Goal: Communication & Community: Share content

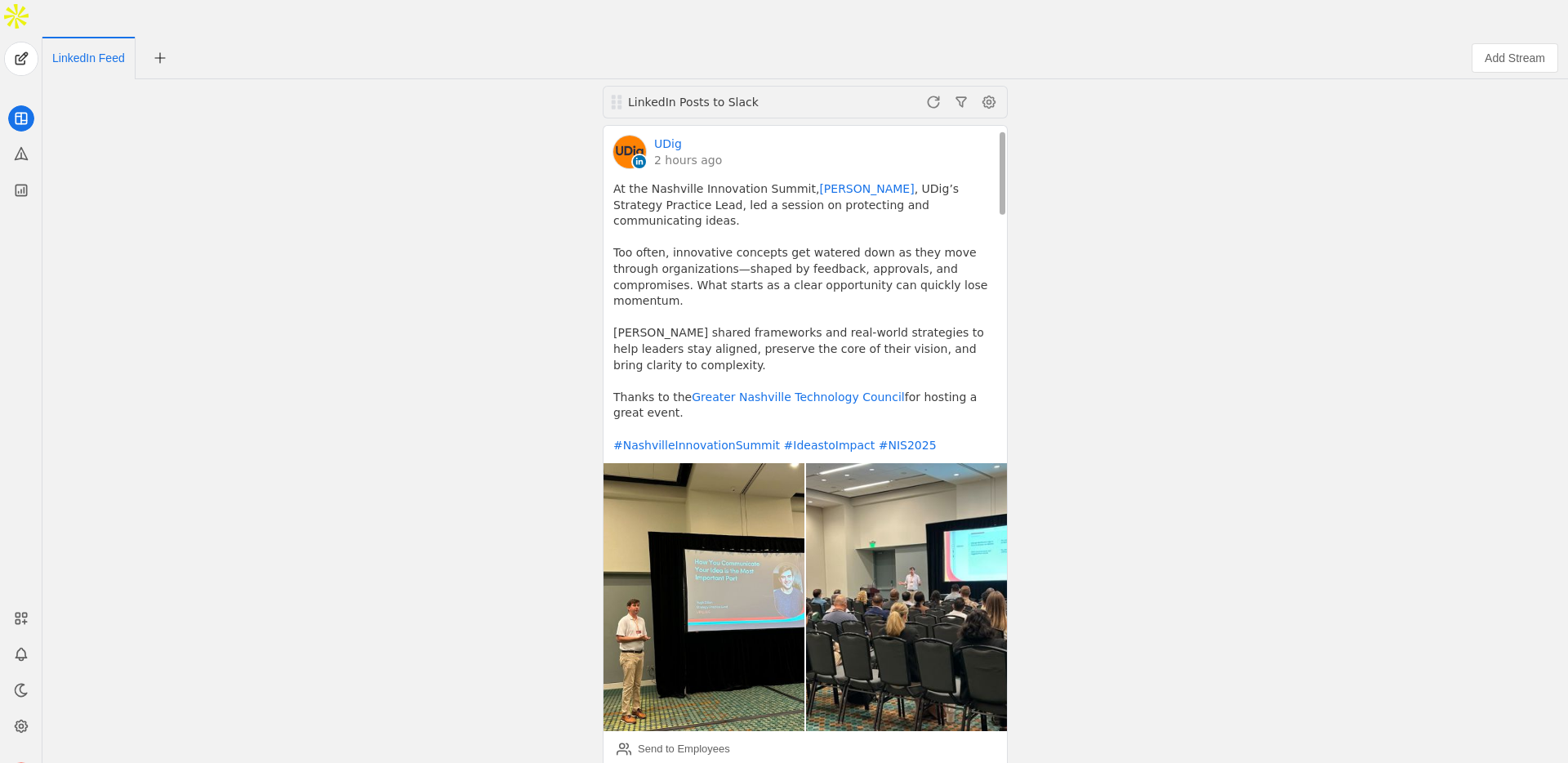
scroll to position [112, 0]
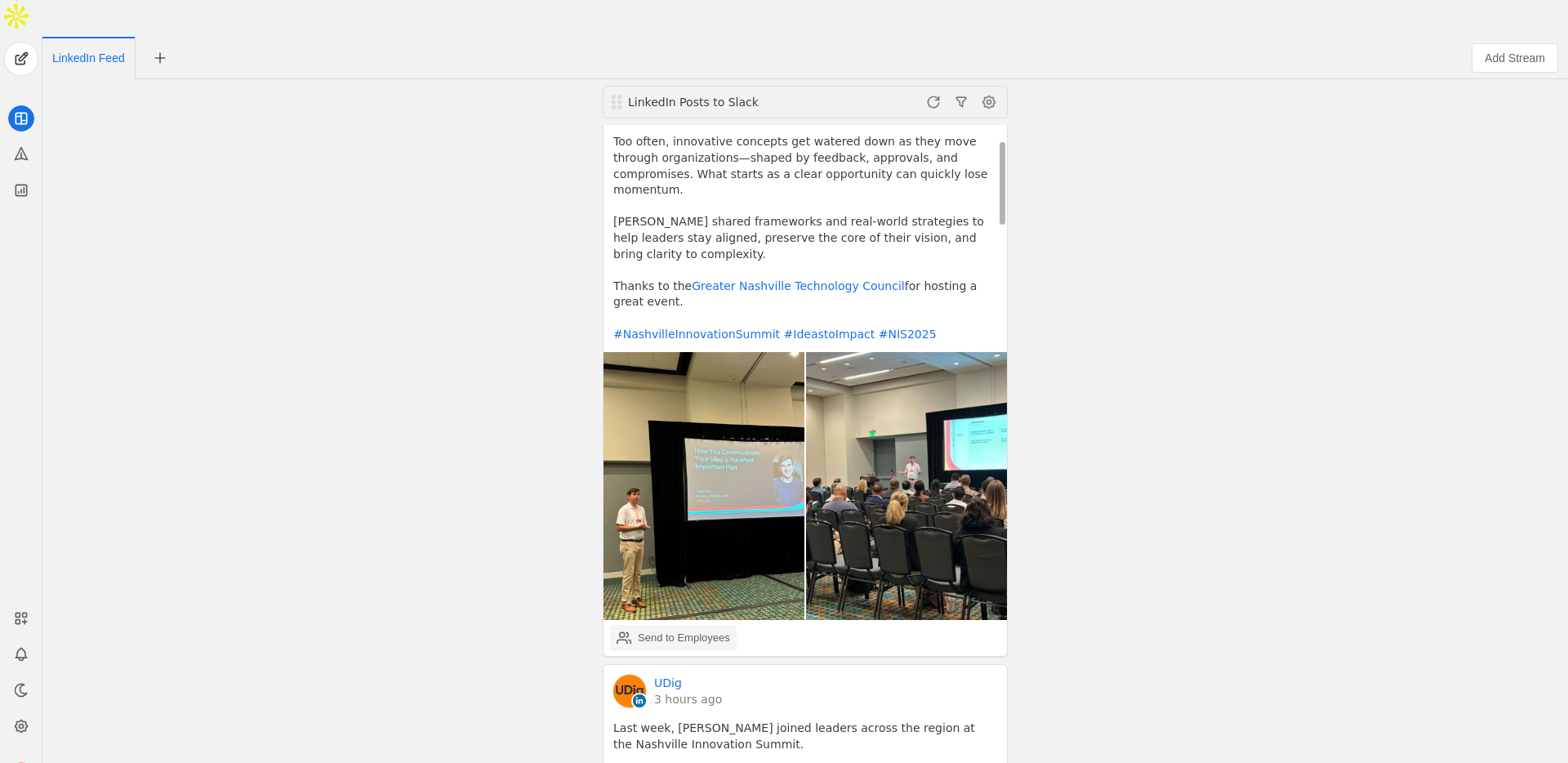
click at [663, 630] on div "Send to Employees" at bounding box center [684, 638] width 92 height 17
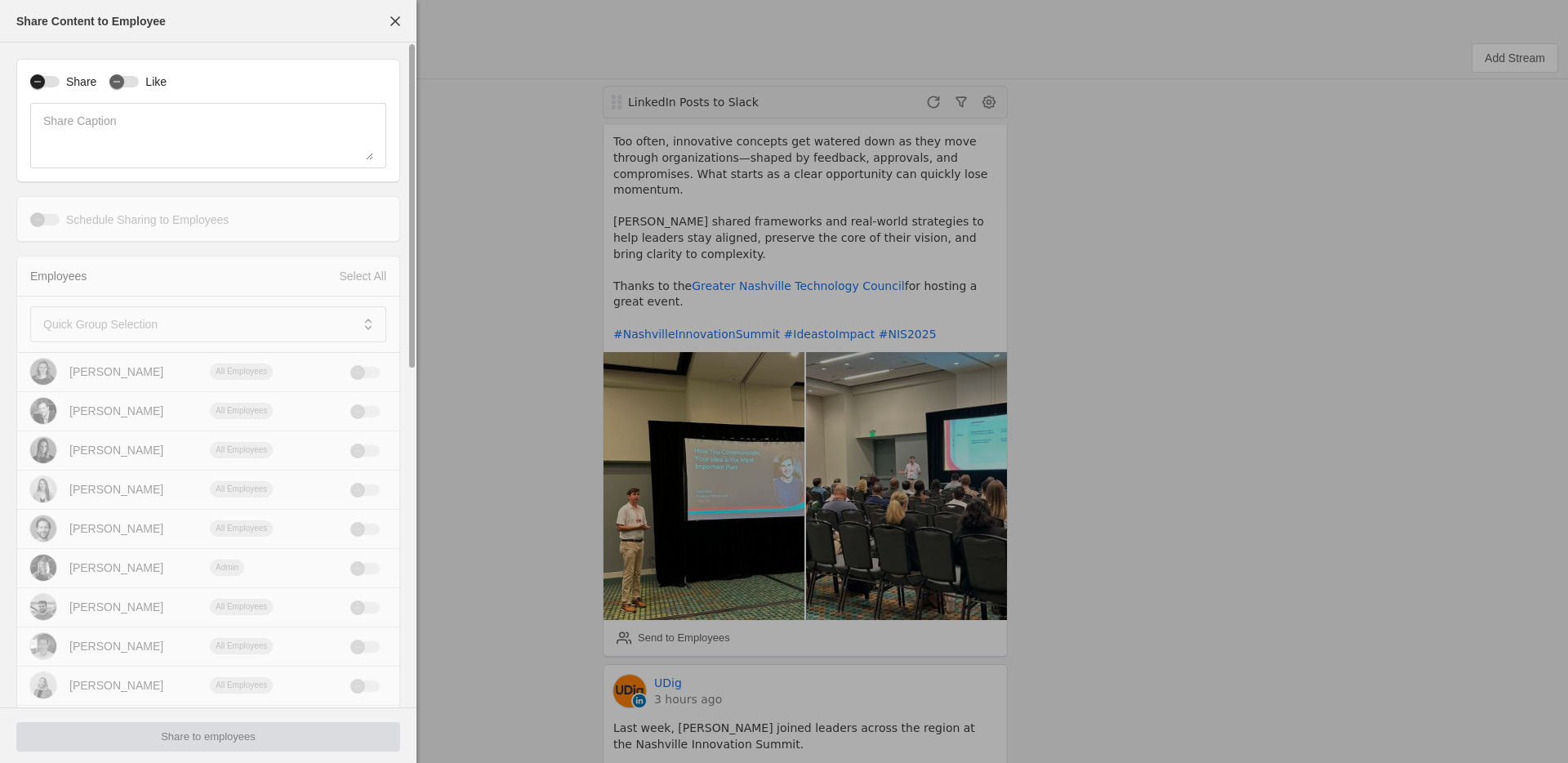
drag, startPoint x: 56, startPoint y: 82, endPoint x: 64, endPoint y: 83, distance: 8.1
click at [57, 83] on div "button" at bounding box center [45, 82] width 29 height 12
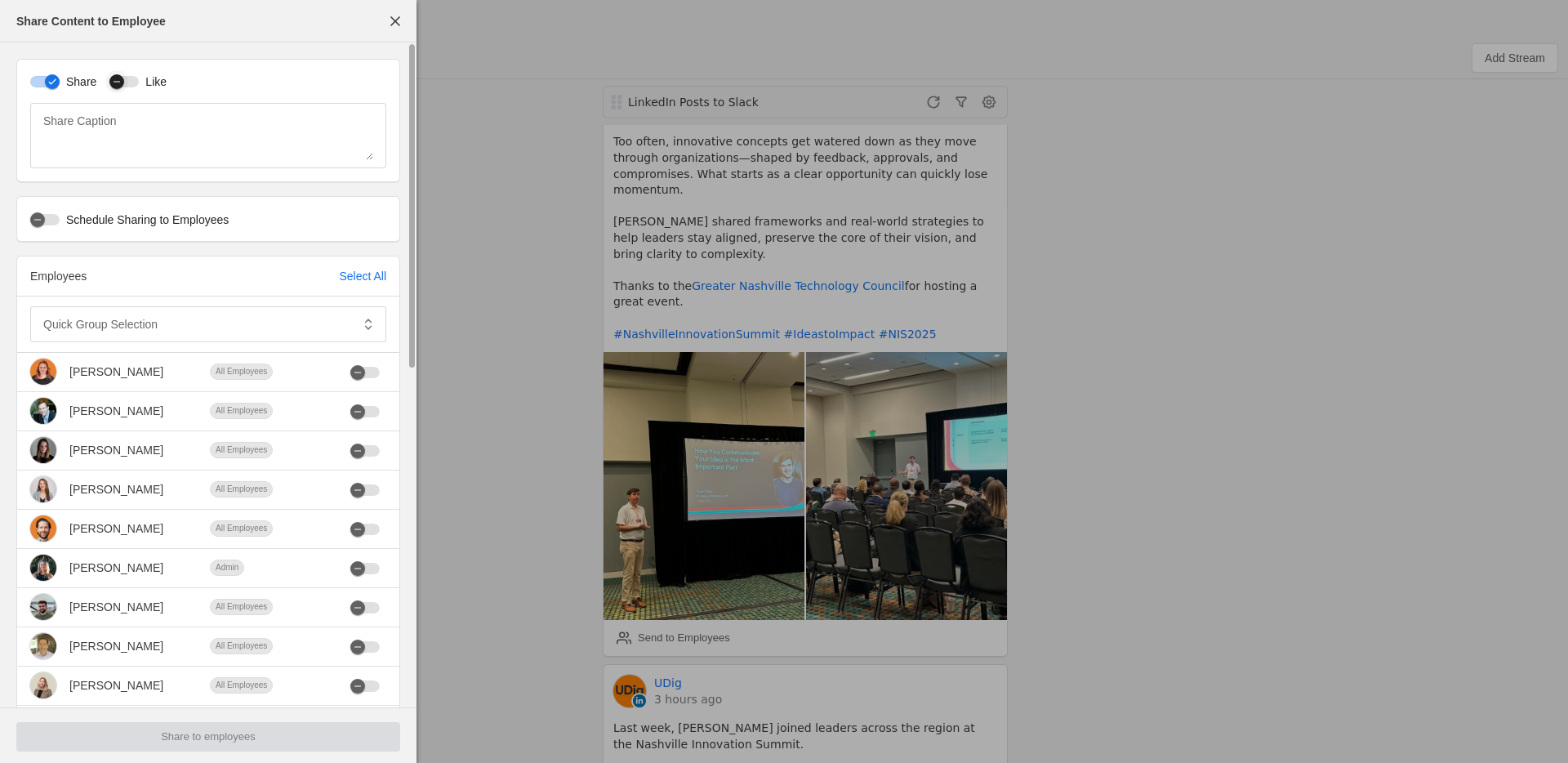
click at [136, 81] on div "button" at bounding box center [124, 82] width 29 height 12
click at [122, 330] on mat-label "Quick Group Selection" at bounding box center [100, 324] width 114 height 20
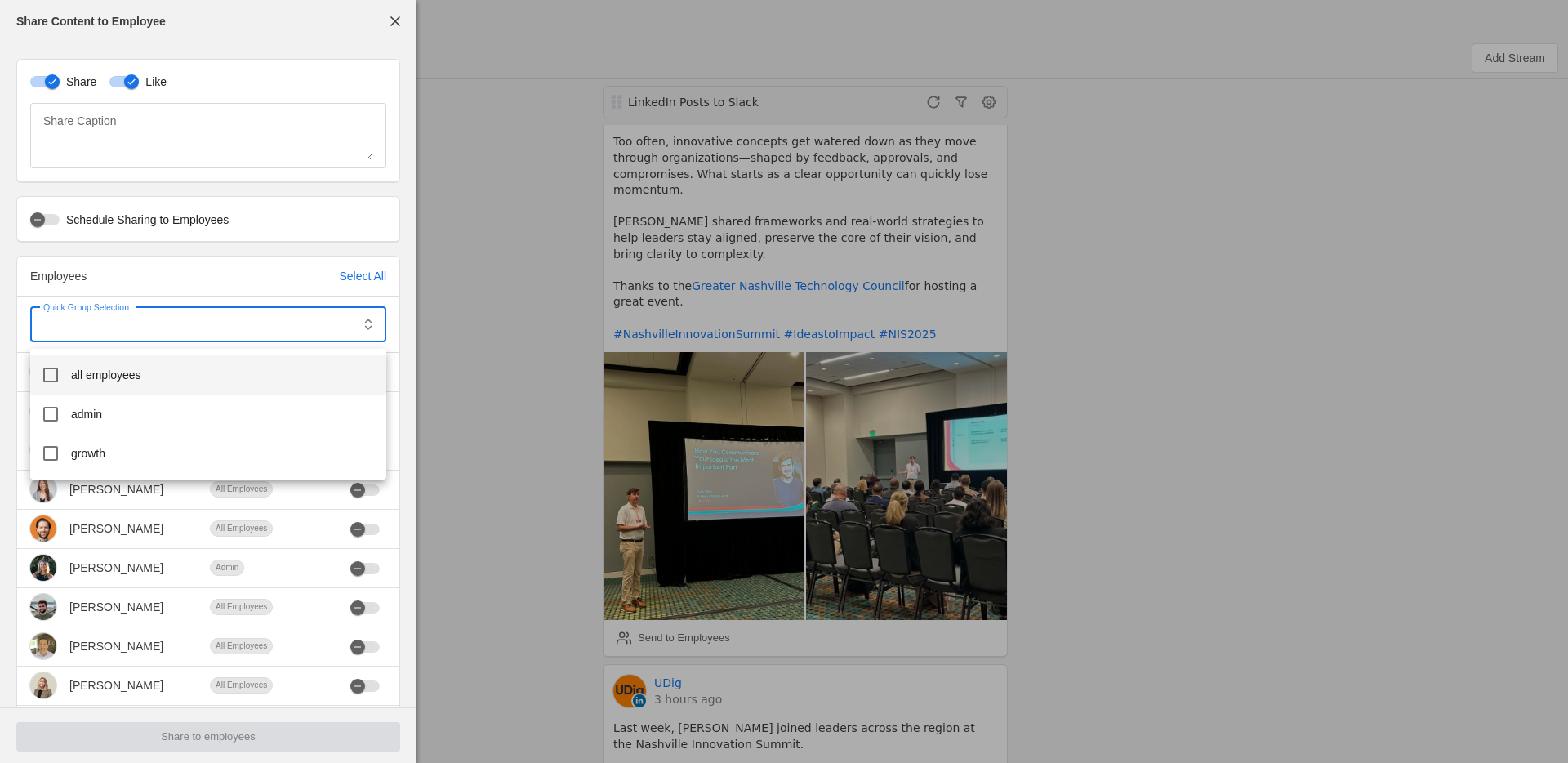
click at [108, 379] on span "all employees" at bounding box center [107, 375] width 70 height 17
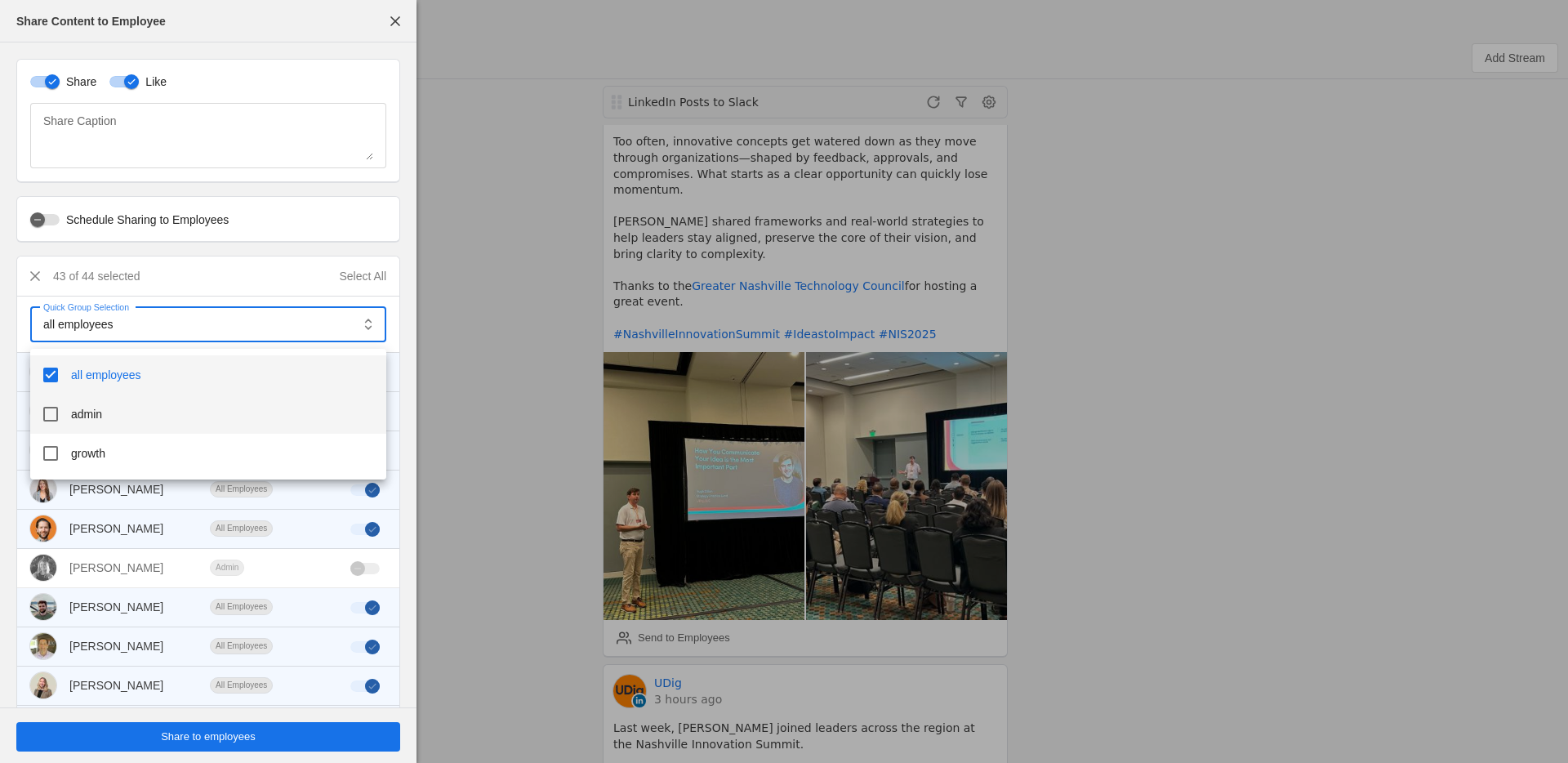
click at [86, 432] on mat-option "admin" at bounding box center [208, 414] width 356 height 39
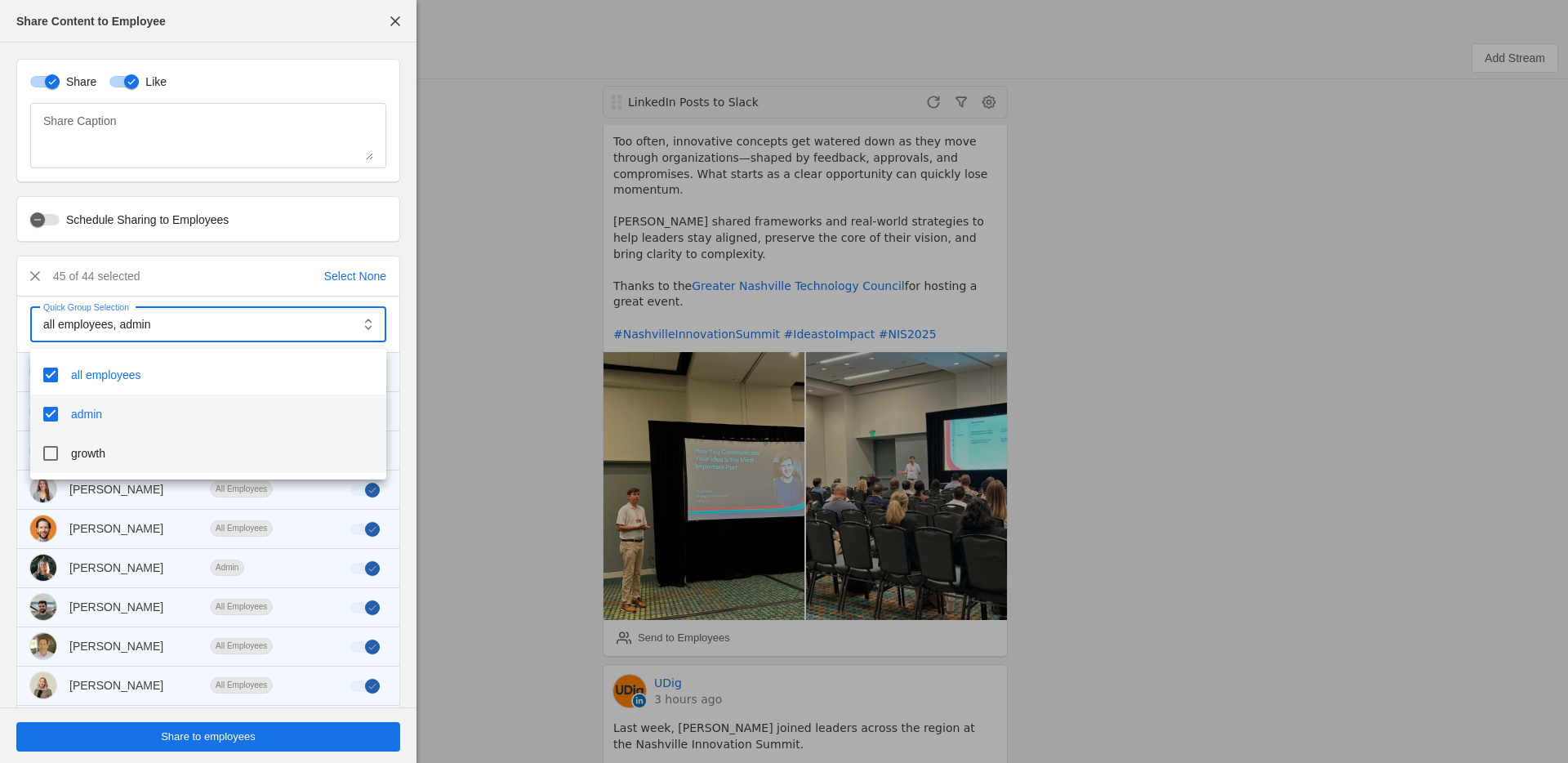
click at [91, 451] on span "growth" at bounding box center [88, 453] width 34 height 17
click at [44, 216] on div at bounding box center [784, 382] width 1568 height 763
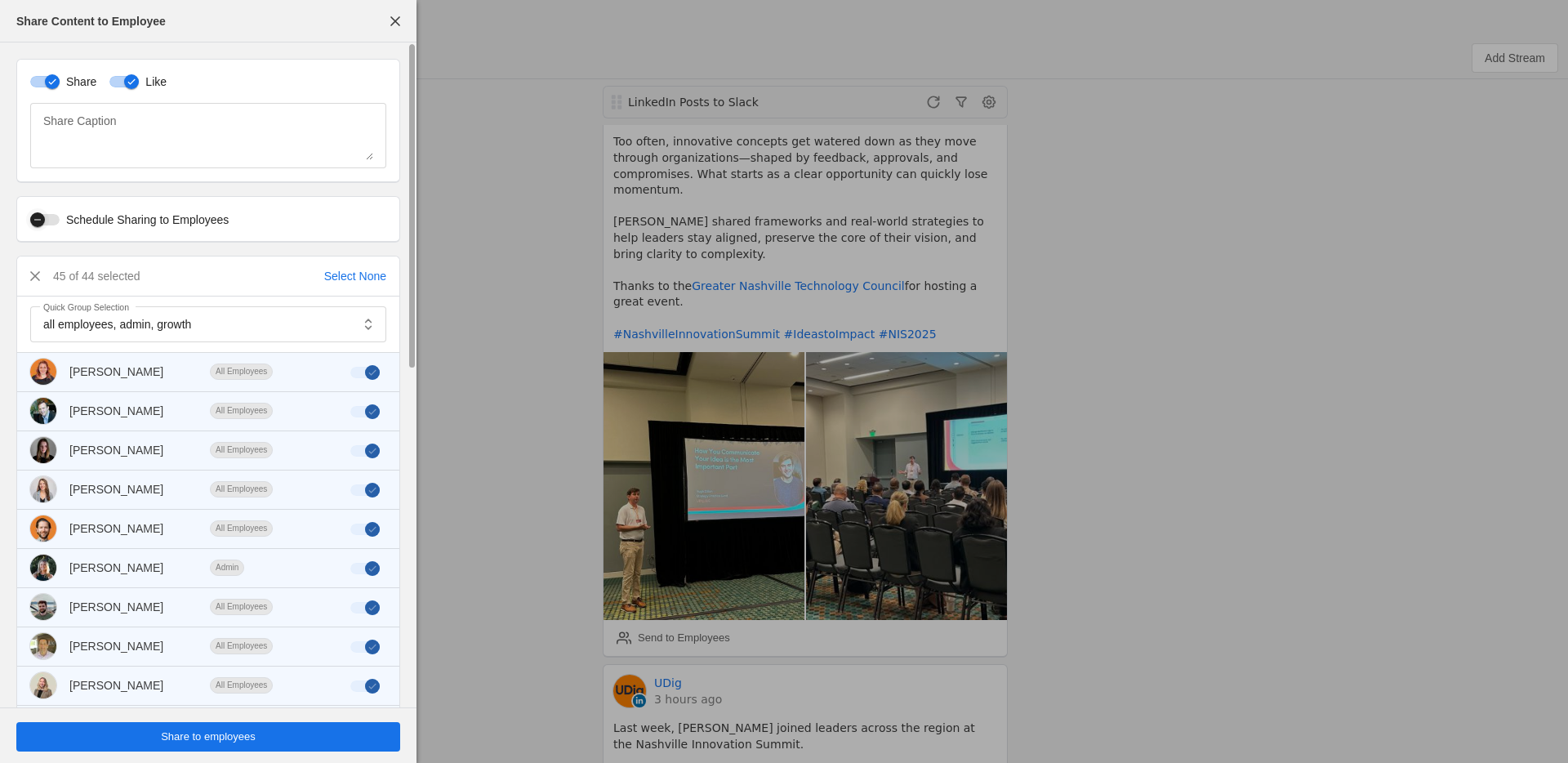
click at [58, 219] on div "button" at bounding box center [45, 220] width 29 height 12
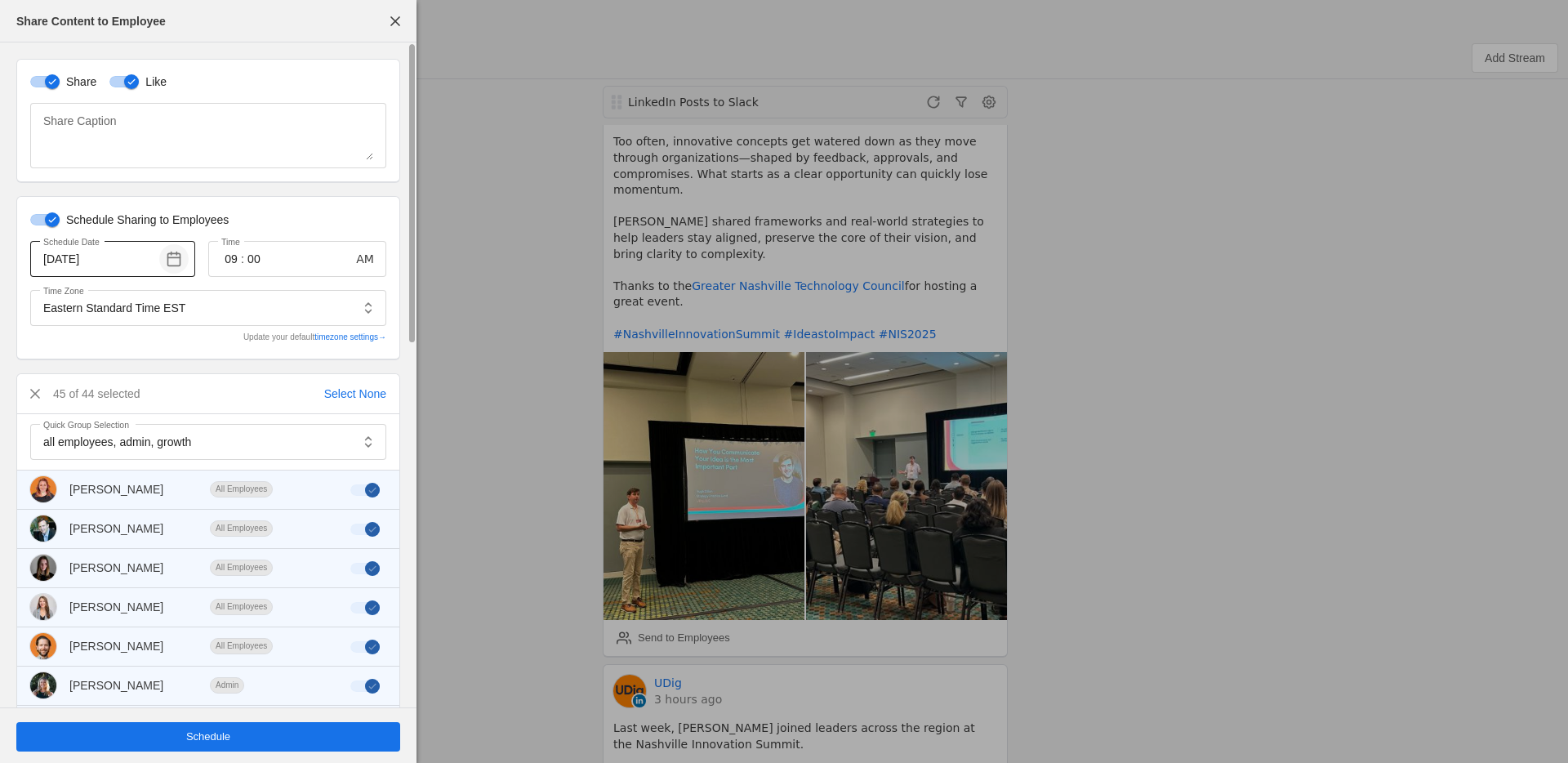
click at [176, 258] on span "button" at bounding box center [174, 259] width 29 height 29
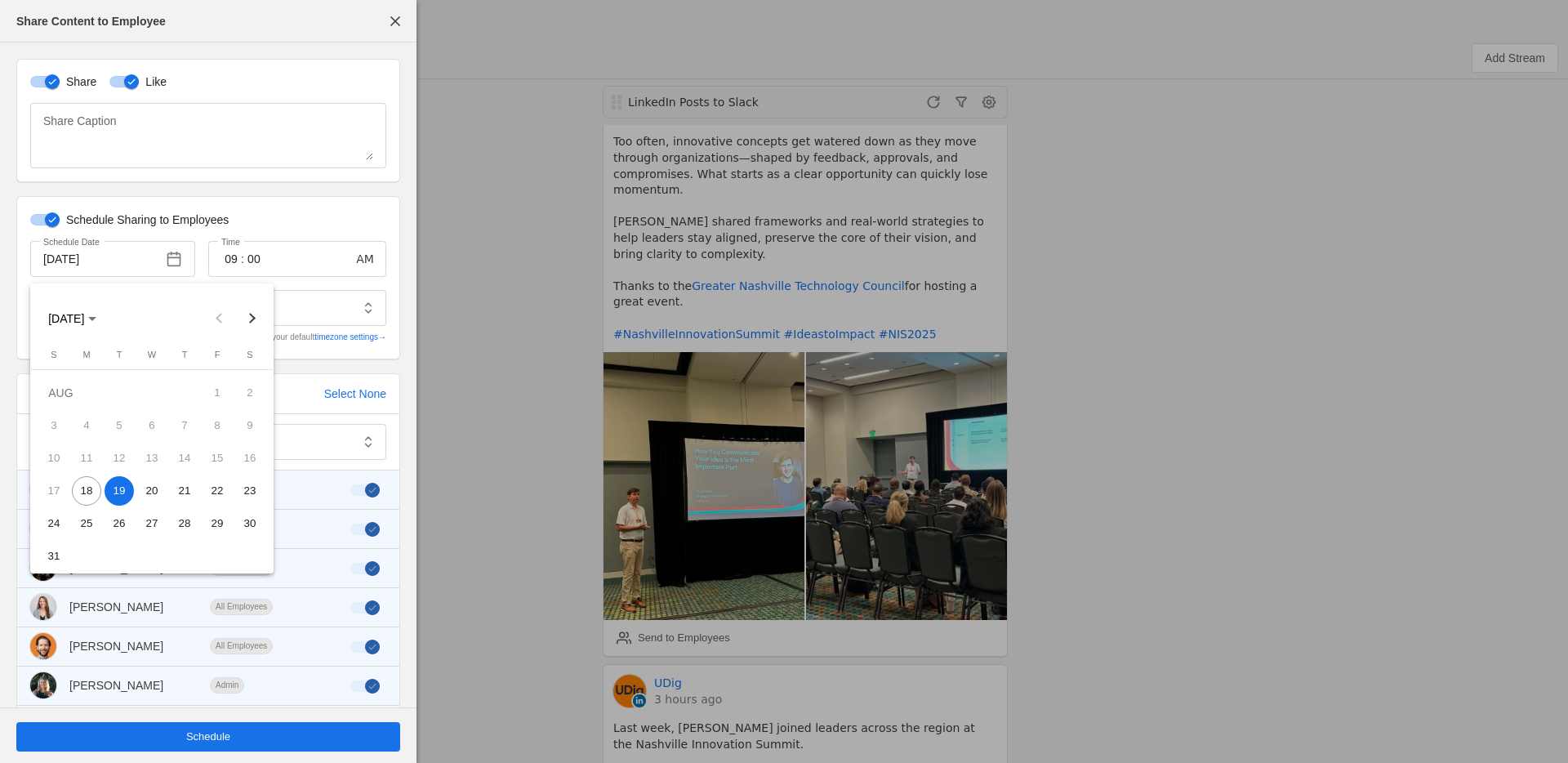
click at [92, 492] on span "18" at bounding box center [86, 491] width 29 height 29
type input "[DATE]"
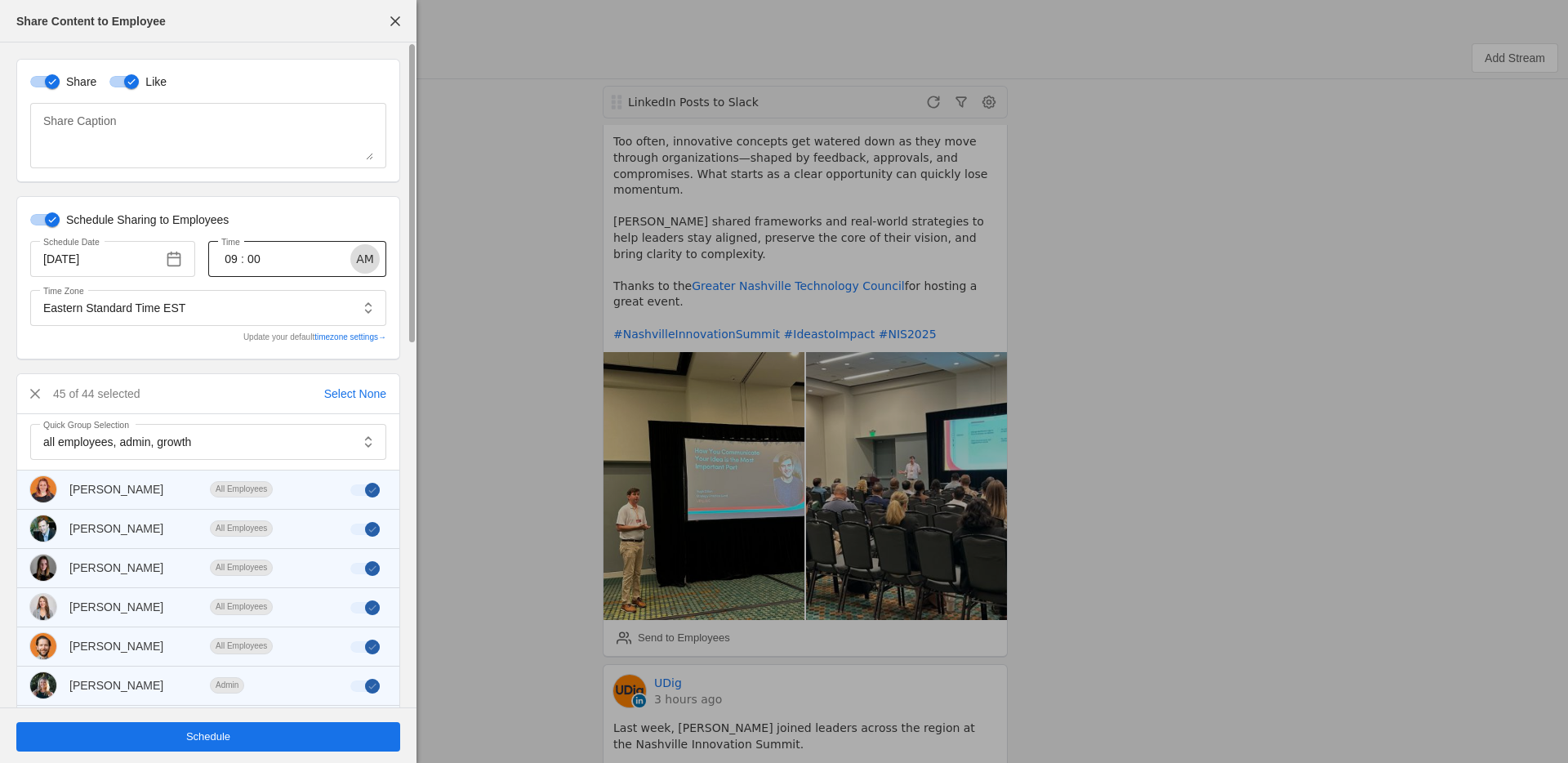
click at [350, 258] on span "button" at bounding box center [365, 259] width 29 height 29
drag, startPoint x: 226, startPoint y: 255, endPoint x: 238, endPoint y: 256, distance: 12.0
click at [232, 256] on input "09" at bounding box center [231, 259] width 20 height 20
click at [266, 256] on div at bounding box center [784, 382] width 1568 height 763
click at [241, 259] on div "09 : 00" at bounding box center [277, 258] width 112 height 36
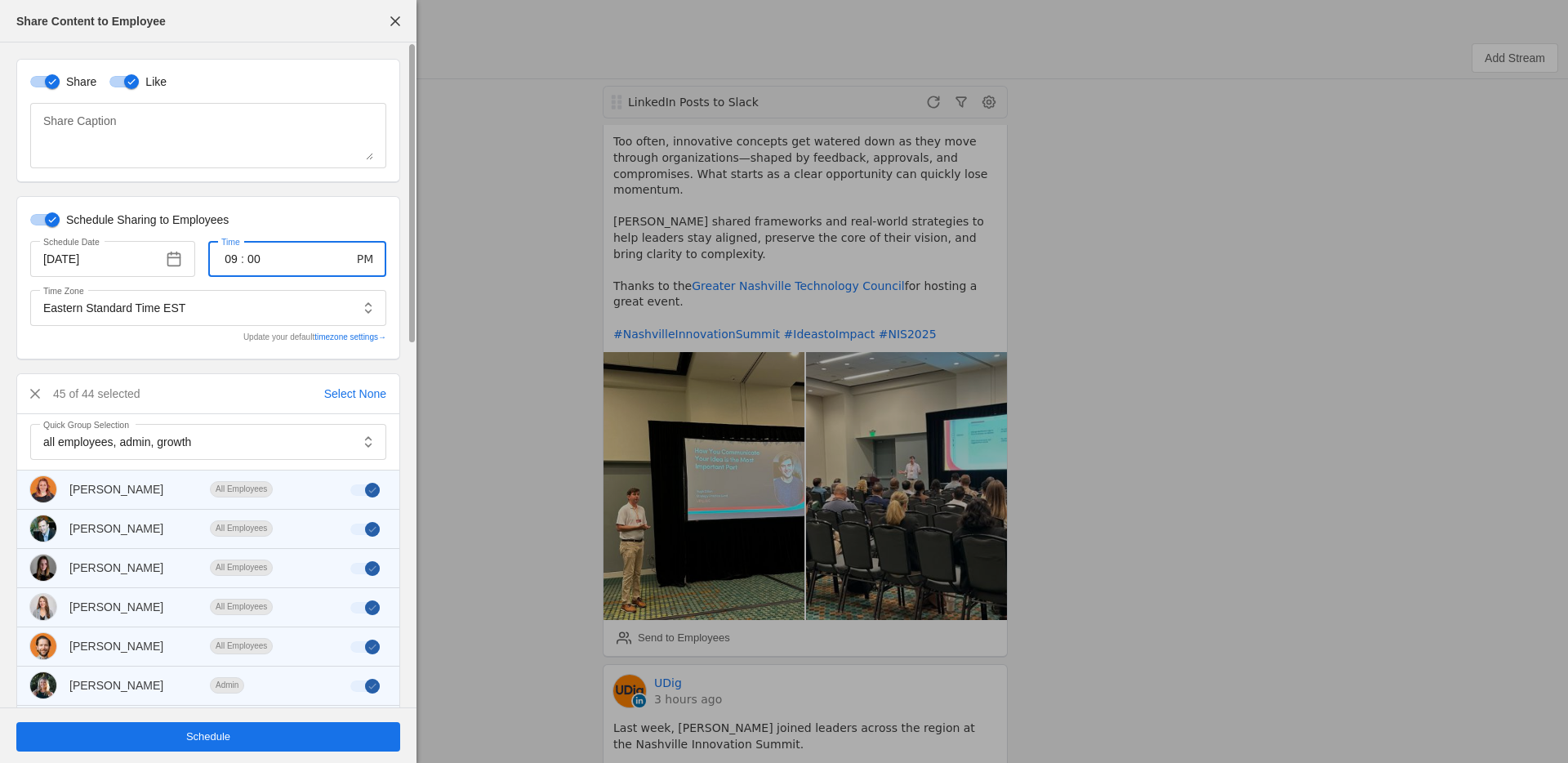
click at [238, 259] on input "09" at bounding box center [231, 259] width 20 height 20
type input "04"
click at [322, 217] on div at bounding box center [784, 382] width 1568 height 763
drag, startPoint x: 301, startPoint y: 252, endPoint x: 288, endPoint y: 265, distance: 18.4
click at [300, 252] on div "04 : 00" at bounding box center [277, 258] width 112 height 36
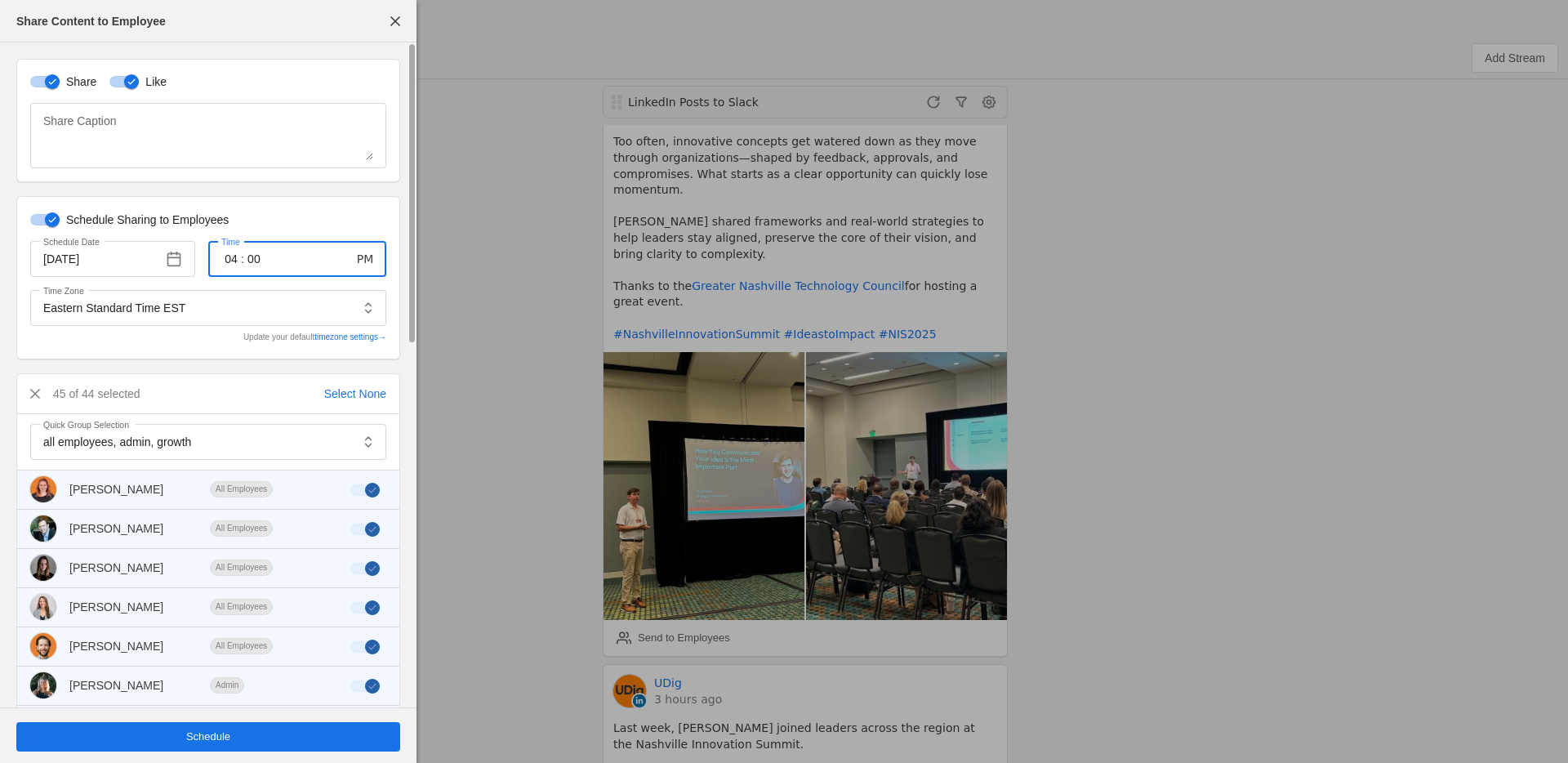
drag, startPoint x: 237, startPoint y: 261, endPoint x: 246, endPoint y: 265, distance: 9.8
click at [238, 262] on input "04" at bounding box center [231, 259] width 20 height 20
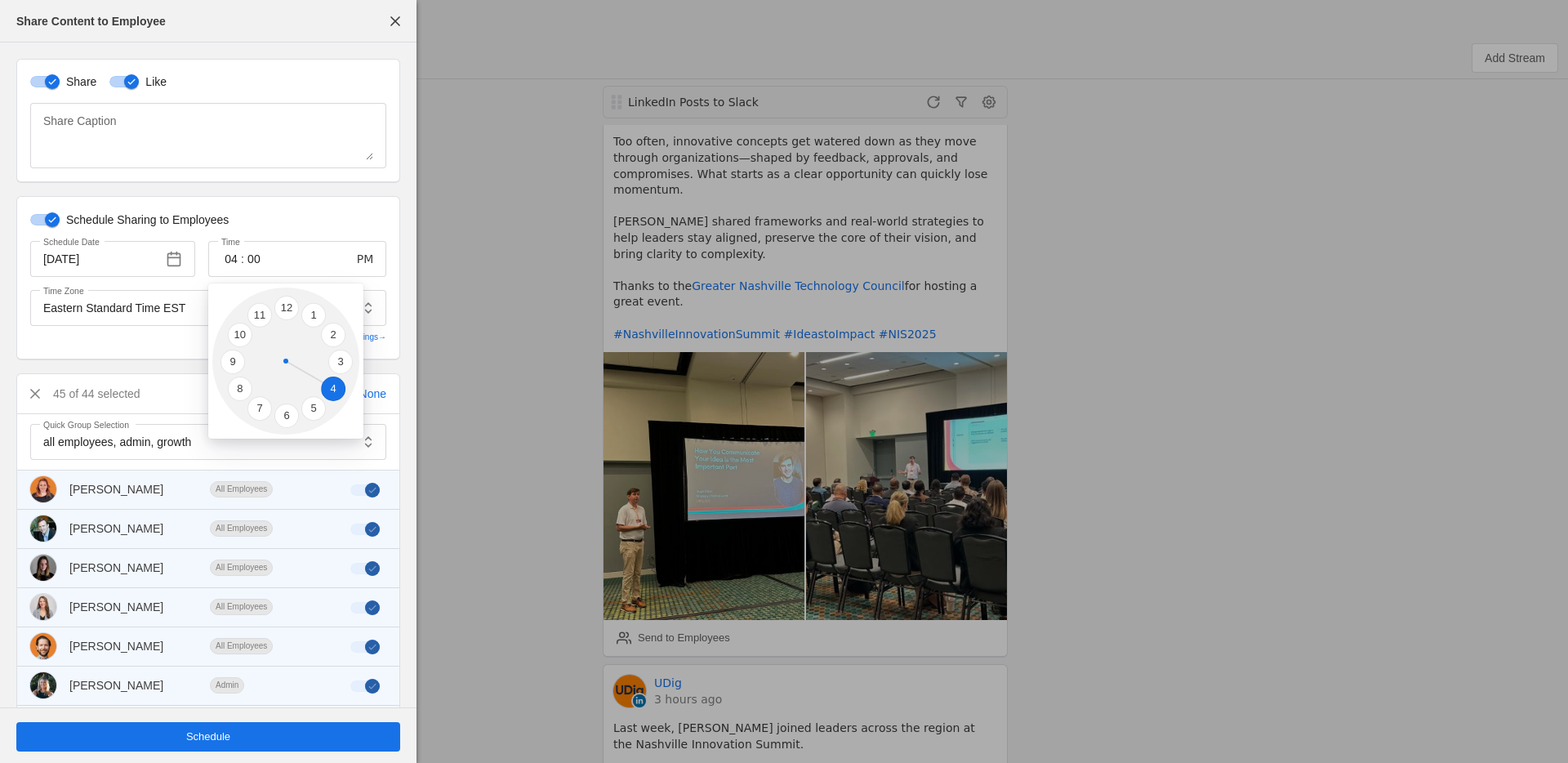
click at [332, 387] on li "4" at bounding box center [333, 388] width 24 height 24
click at [362, 201] on div "Schedule Sharing to Employees Schedule Date [DATE] Time 04 : 00 PM Time Zone Ea…" at bounding box center [208, 277] width 383 height 163
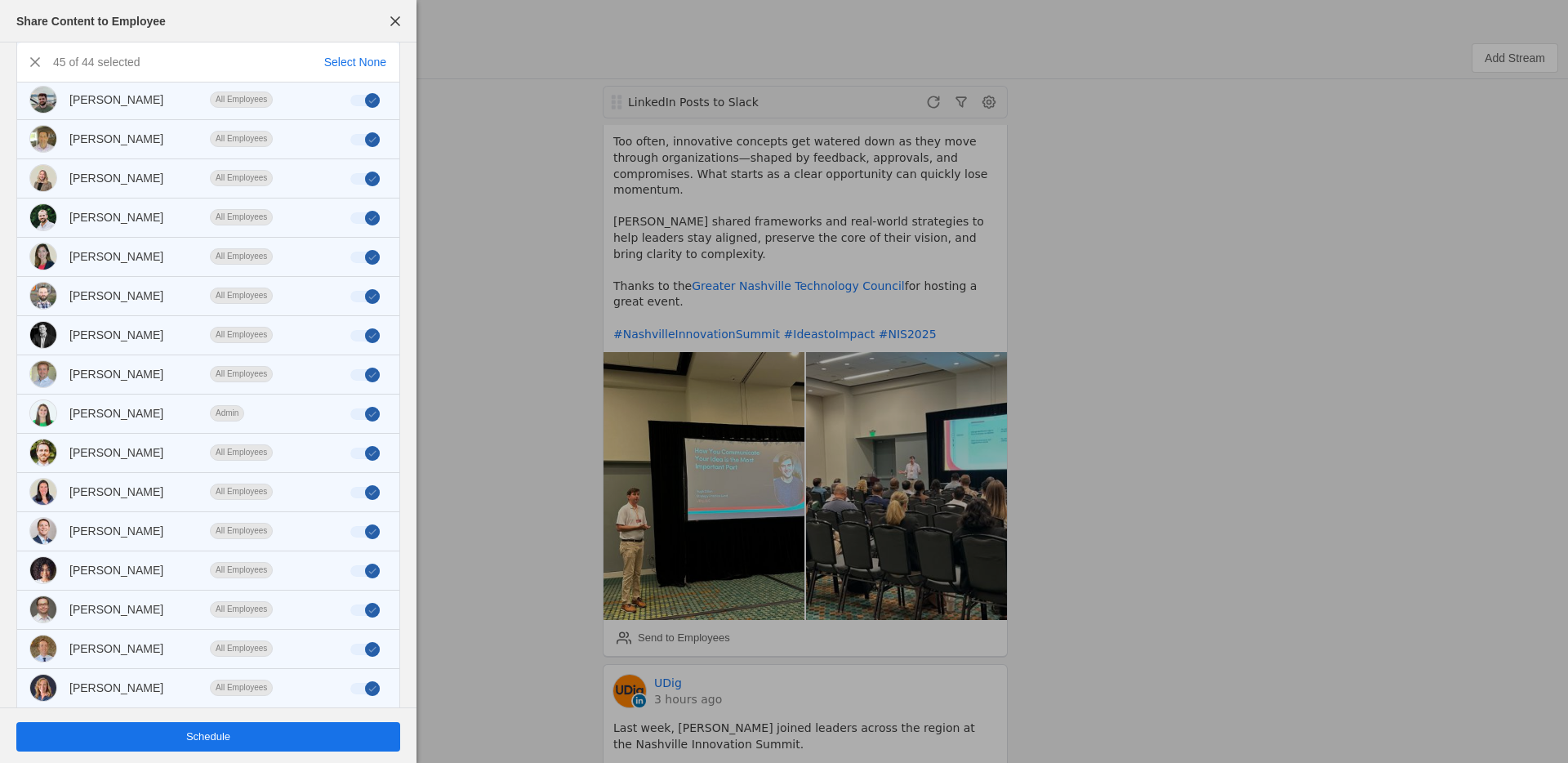
scroll to position [803, 0]
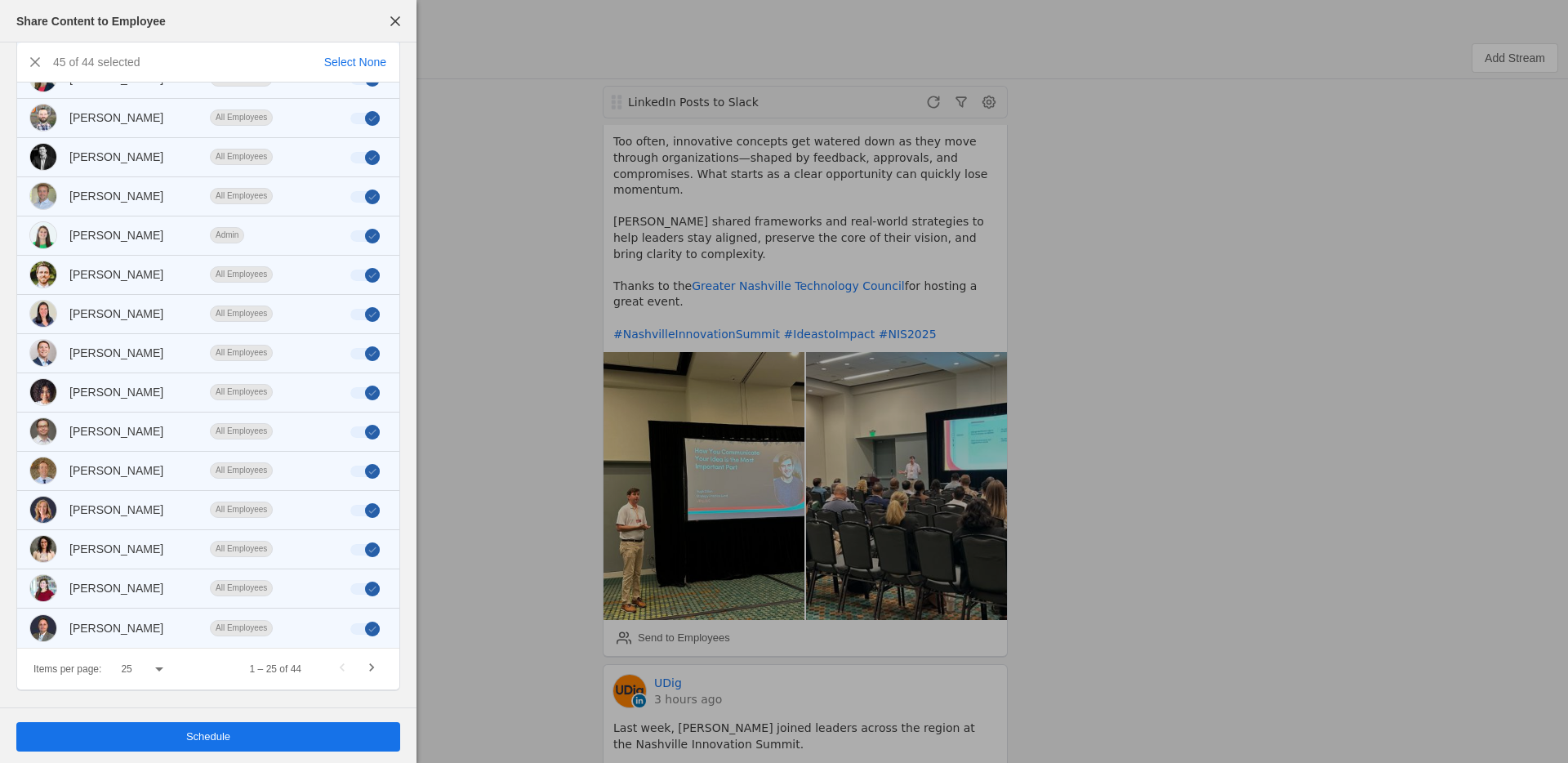
click at [202, 740] on span "Schedule" at bounding box center [207, 737] width 44 height 17
